Goal: Transaction & Acquisition: Purchase product/service

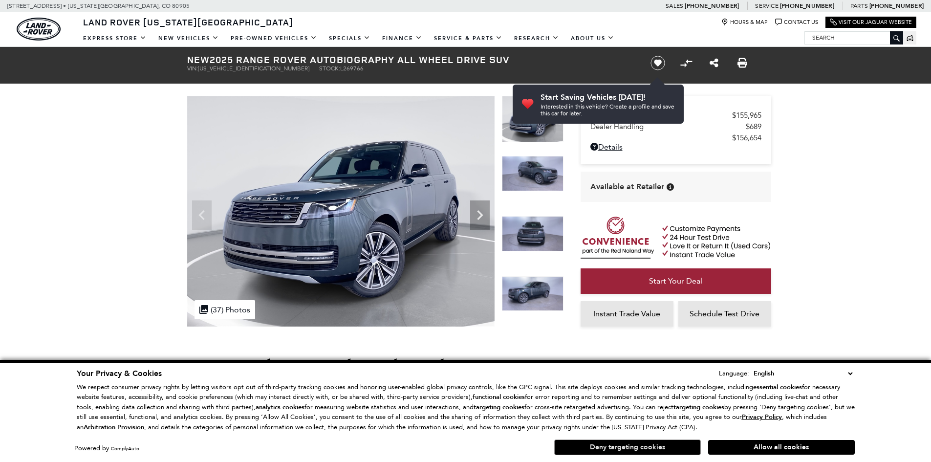
click at [682, 451] on button "Deny targeting cookies" at bounding box center [627, 447] width 147 height 16
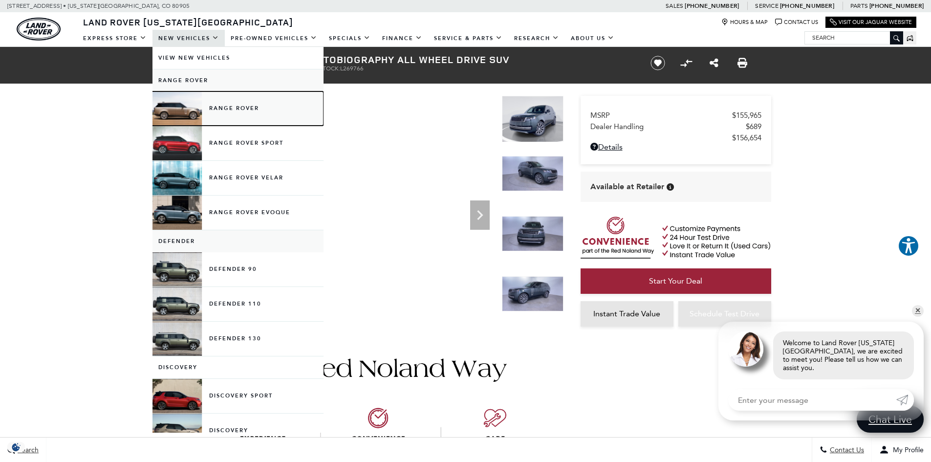
click at [237, 106] on link "Range Rover" at bounding box center [237, 108] width 171 height 34
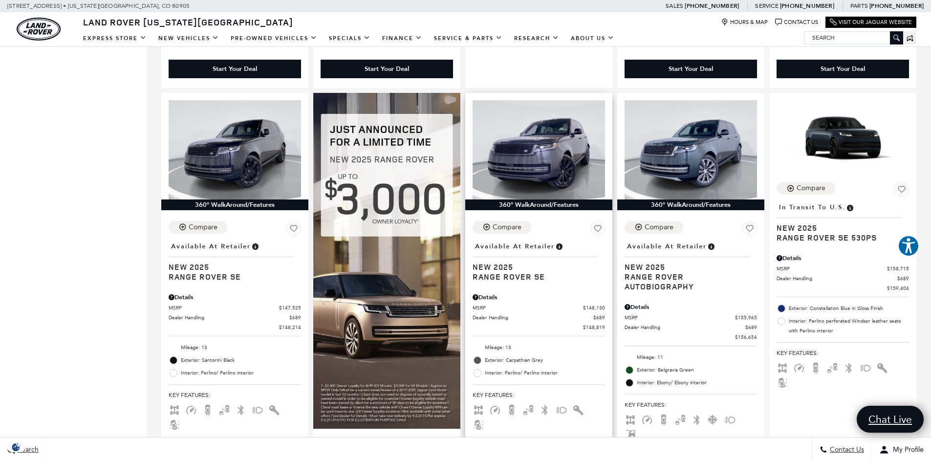
scroll to position [1075, 0]
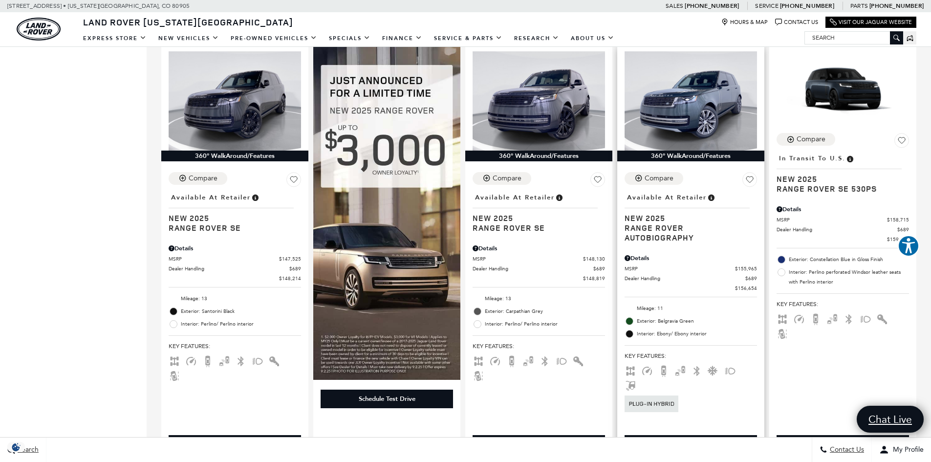
click at [706, 440] on div "Start Your Deal" at bounding box center [690, 444] width 44 height 9
